Goal: Transaction & Acquisition: Obtain resource

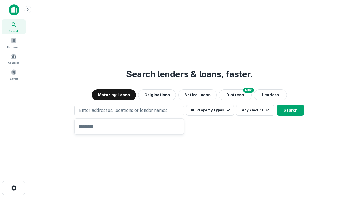
type input "**********"
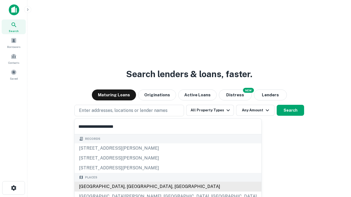
click at [131, 187] on div "[GEOGRAPHIC_DATA], [GEOGRAPHIC_DATA], [GEOGRAPHIC_DATA]" at bounding box center [168, 187] width 187 height 10
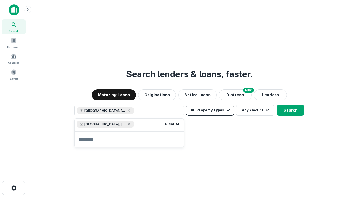
click at [210, 110] on button "All Property Types" at bounding box center [210, 110] width 48 height 11
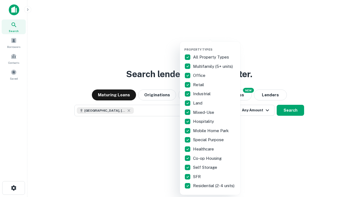
click at [214, 46] on button "button" at bounding box center [214, 46] width 60 height 0
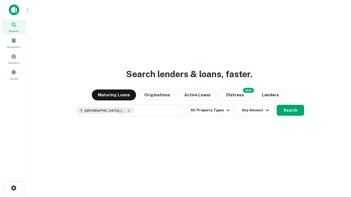
scroll to position [9, 0]
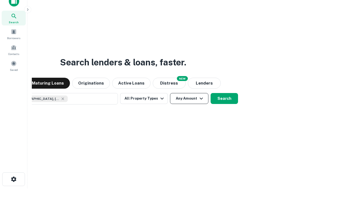
click at [170, 93] on button "Any Amount" at bounding box center [189, 98] width 38 height 11
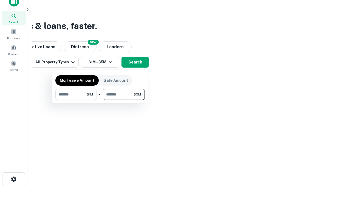
type input "*******"
click at [100, 100] on button "button" at bounding box center [99, 100] width 89 height 0
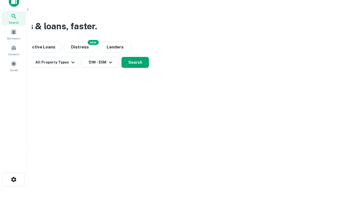
scroll to position [3, 101]
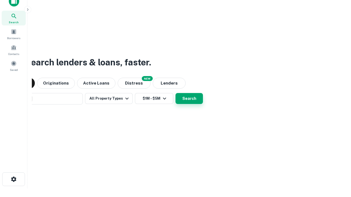
click at [175, 93] on button "Search" at bounding box center [188, 98] width 27 height 11
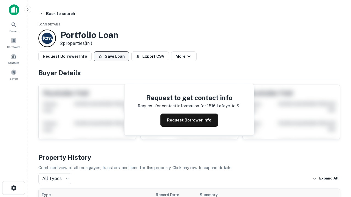
click at [111, 56] on button "Save Loan" at bounding box center [111, 56] width 35 height 10
click at [113, 56] on button "Save Loan" at bounding box center [111, 56] width 35 height 10
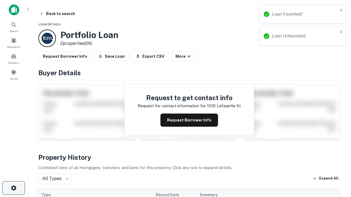
click at [13, 188] on icon "button" at bounding box center [13, 188] width 7 height 7
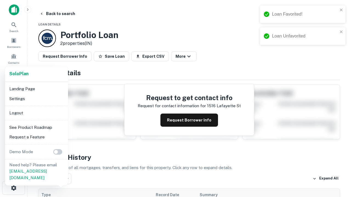
click at [36, 113] on li "Logout" at bounding box center [36, 113] width 59 height 10
